Goal: Task Accomplishment & Management: Manage account settings

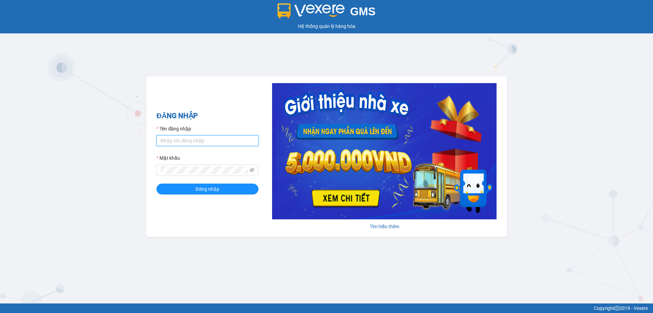
click at [187, 140] on input "Tên đăng nhập" at bounding box center [208, 140] width 102 height 11
click at [183, 141] on input "Tên đăng nhập" at bounding box center [208, 140] width 102 height 11
type input "levananh.apq"
click at [157, 183] on button "Đăng nhập" at bounding box center [208, 188] width 102 height 11
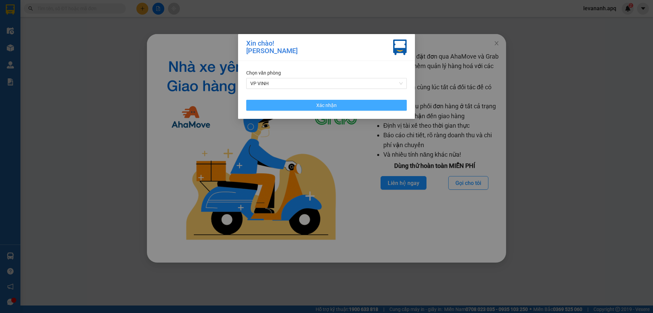
click at [313, 102] on button "Xác nhận" at bounding box center [326, 105] width 161 height 11
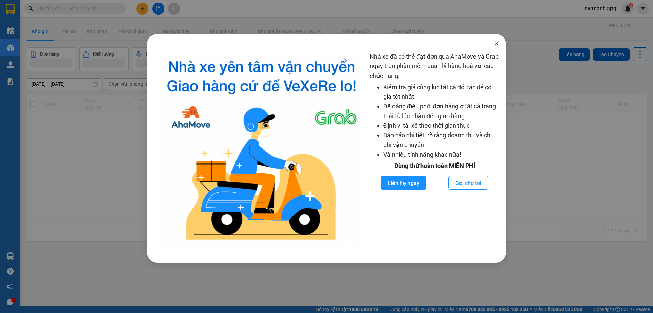
click at [496, 47] on span "Close" at bounding box center [496, 43] width 19 height 19
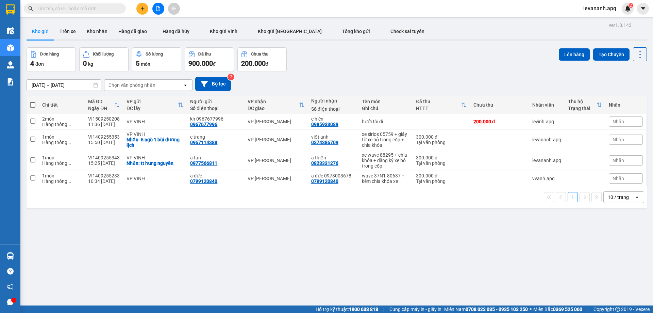
click at [624, 193] on div "10 / trang" at bounding box center [619, 197] width 31 height 11
drag, startPoint x: 620, startPoint y: 271, endPoint x: 376, endPoint y: 85, distance: 307.2
click at [620, 271] on span "100 / trang" at bounding box center [616, 272] width 25 height 7
click at [85, 5] on input "text" at bounding box center [77, 8] width 80 height 7
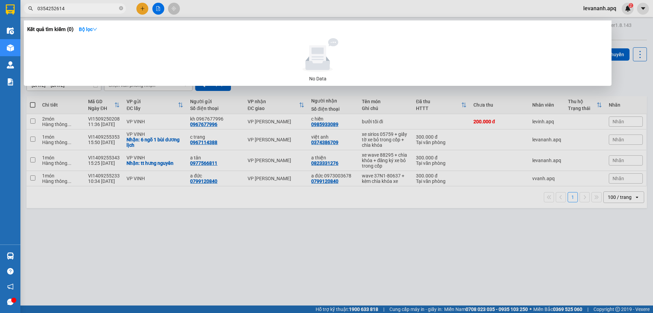
type input "0354252614"
click at [289, 93] on div at bounding box center [326, 156] width 653 height 313
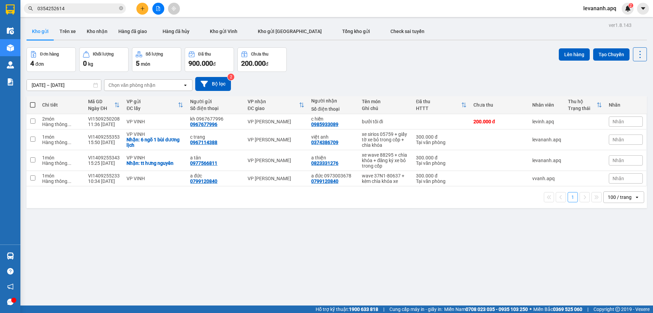
click at [87, 10] on input "0354252614" at bounding box center [77, 8] width 80 height 7
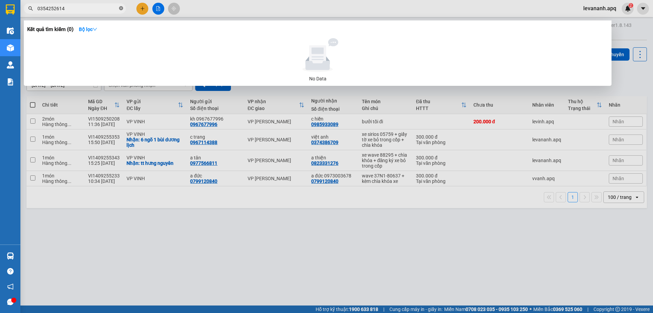
click at [123, 9] on icon "close-circle" at bounding box center [121, 8] width 4 height 4
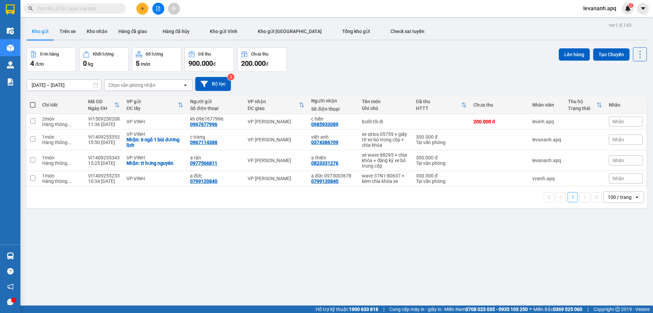
click at [585, 7] on span "levananh.apq" at bounding box center [600, 8] width 44 height 9
click at [593, 25] on li "Đăng xuất" at bounding box center [600, 21] width 44 height 11
